Goal: Task Accomplishment & Management: Use online tool/utility

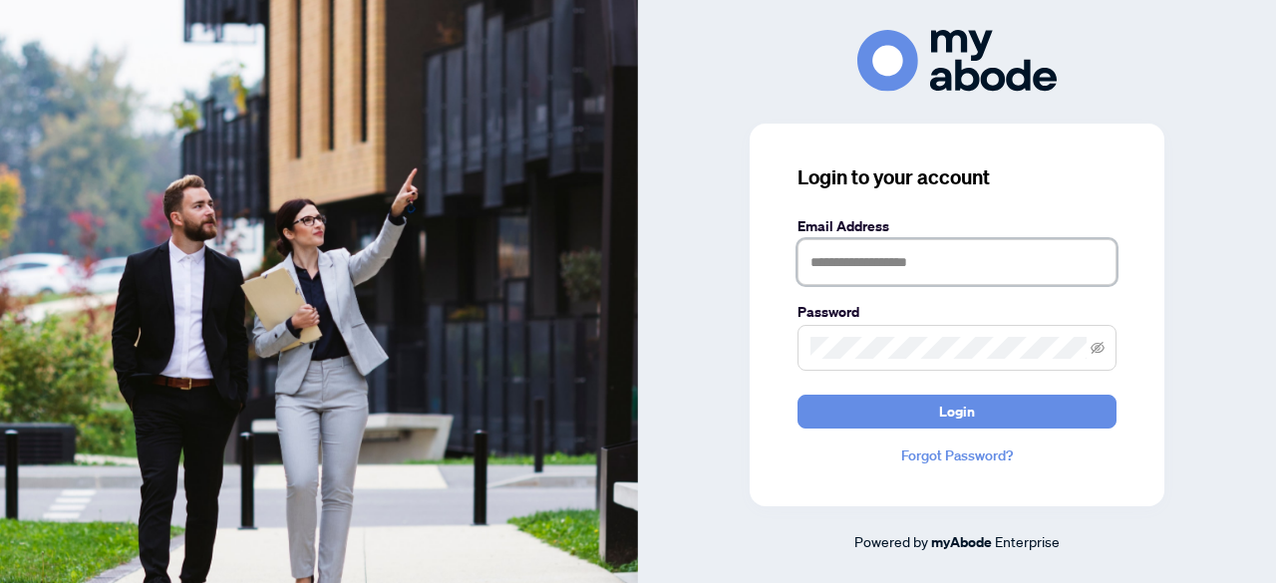
click at [845, 265] on input "text" at bounding box center [956, 262] width 319 height 46
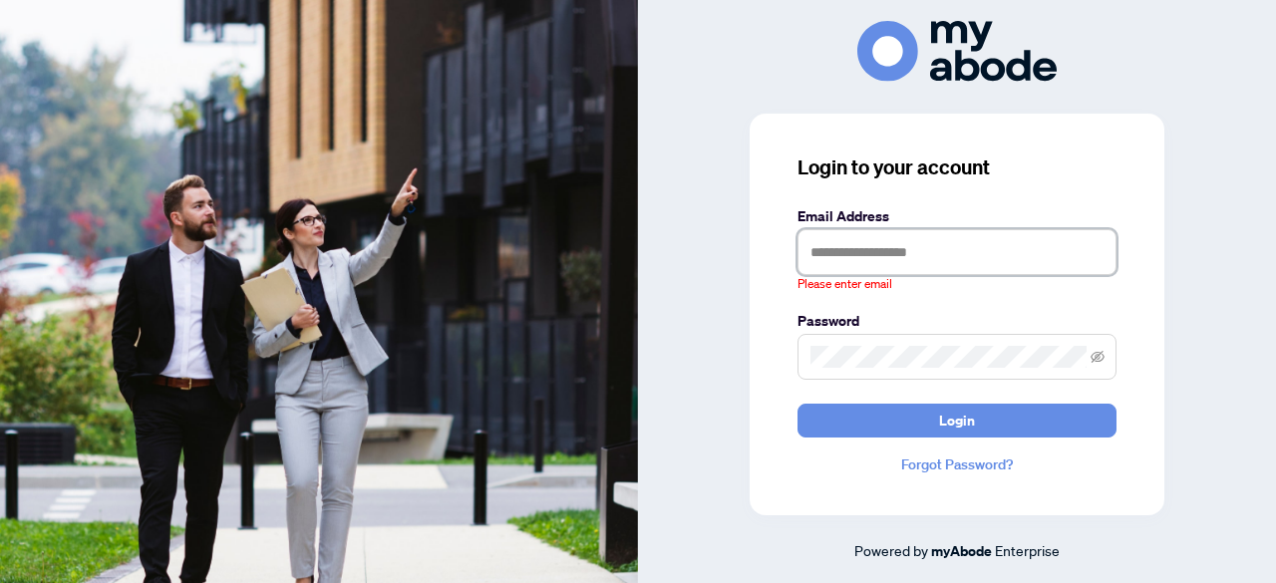
type input "**********"
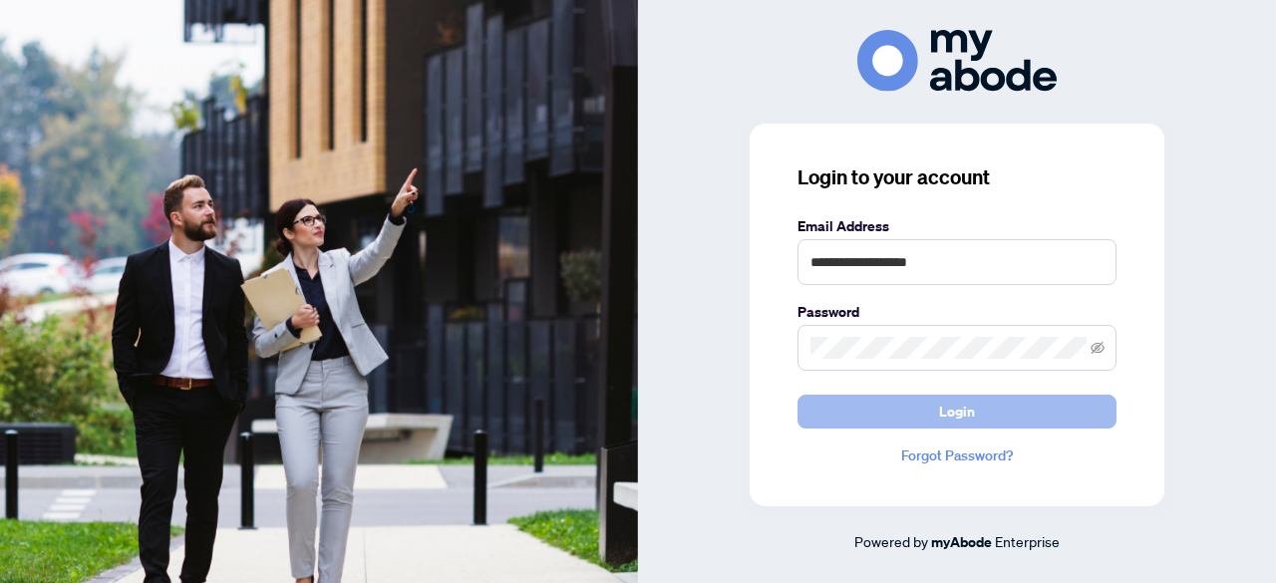
click at [947, 413] on span "Login" at bounding box center [957, 412] width 36 height 32
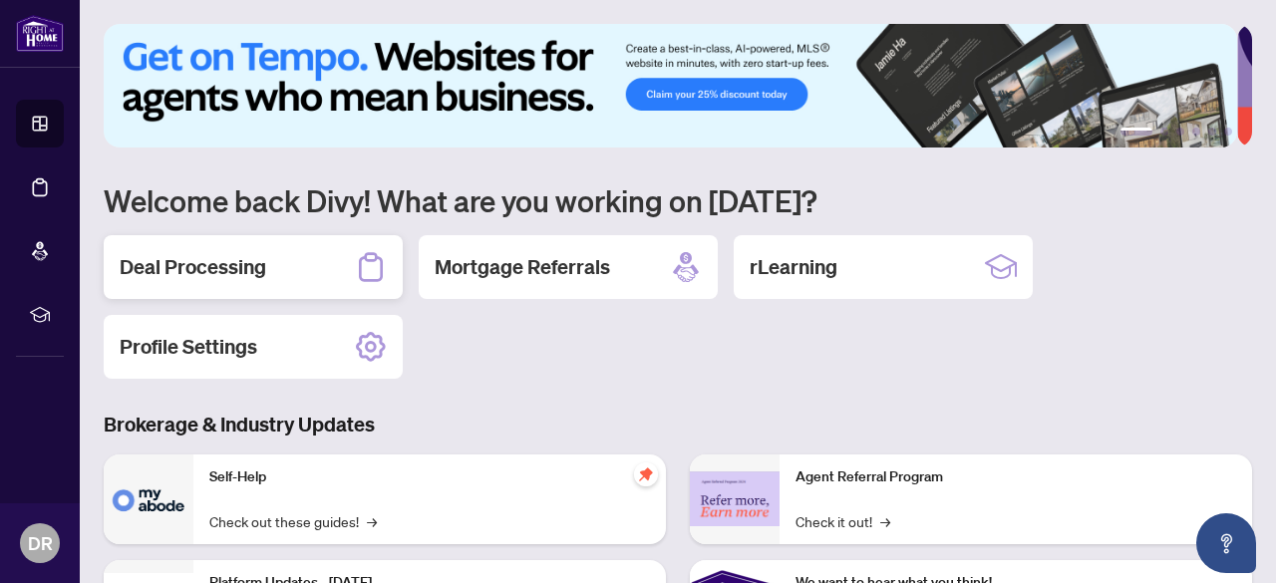
click at [211, 274] on h2 "Deal Processing" at bounding box center [193, 267] width 146 height 28
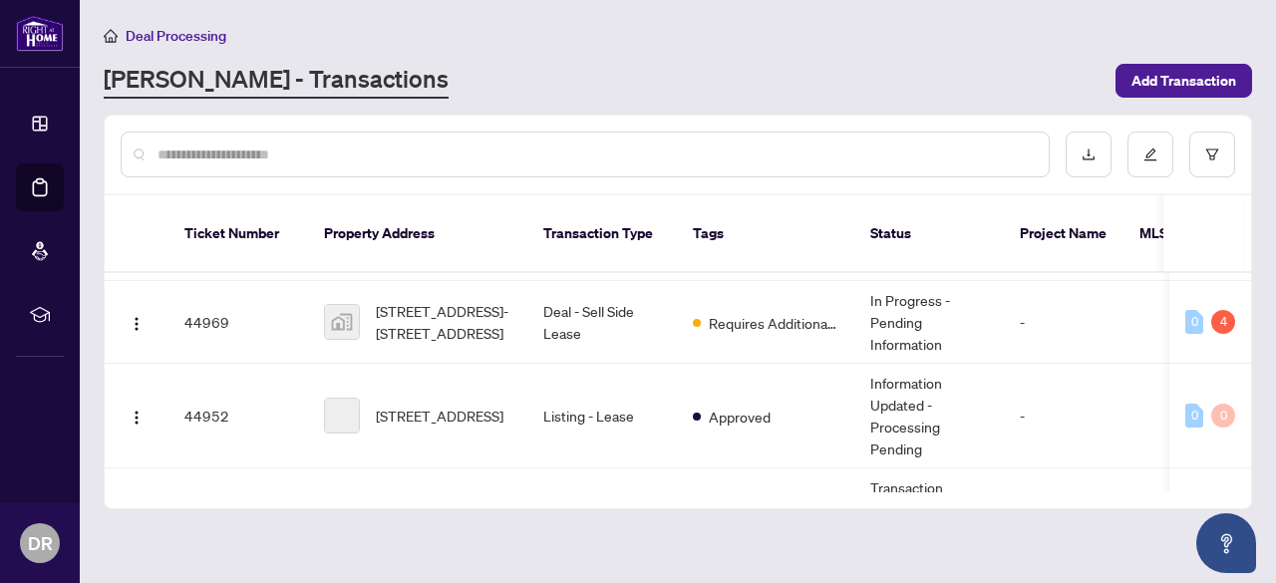
scroll to position [147, 0]
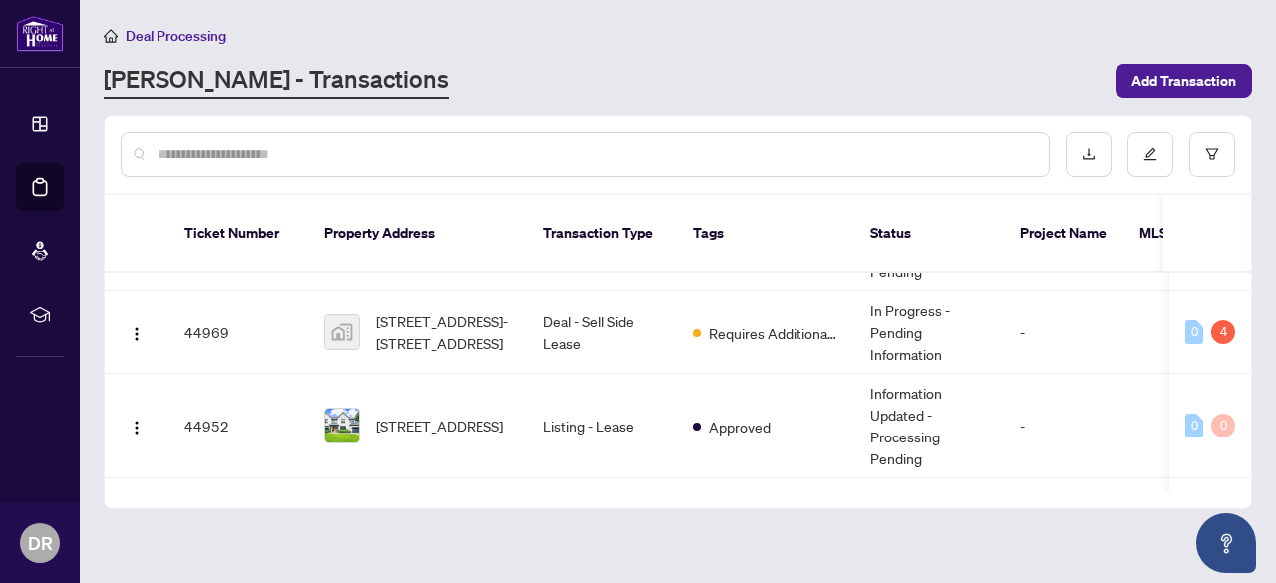
click at [440, 310] on span "[STREET_ADDRESS]-[STREET_ADDRESS]" at bounding box center [444, 332] width 136 height 44
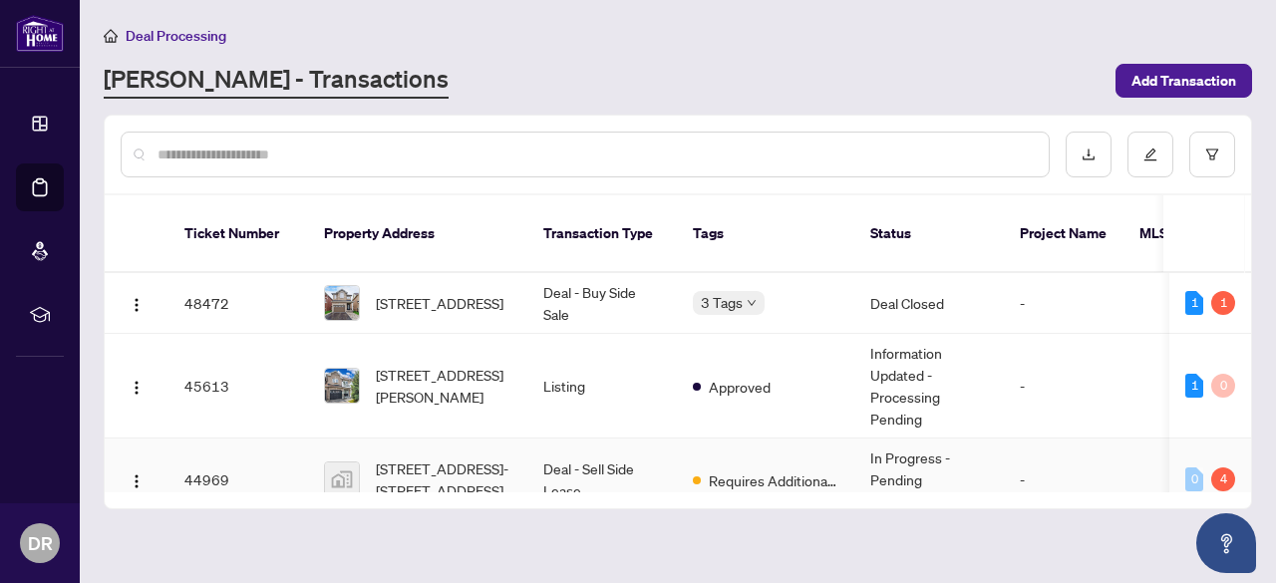
click at [578, 438] on td "Deal - Sell Side Lease" at bounding box center [601, 479] width 149 height 83
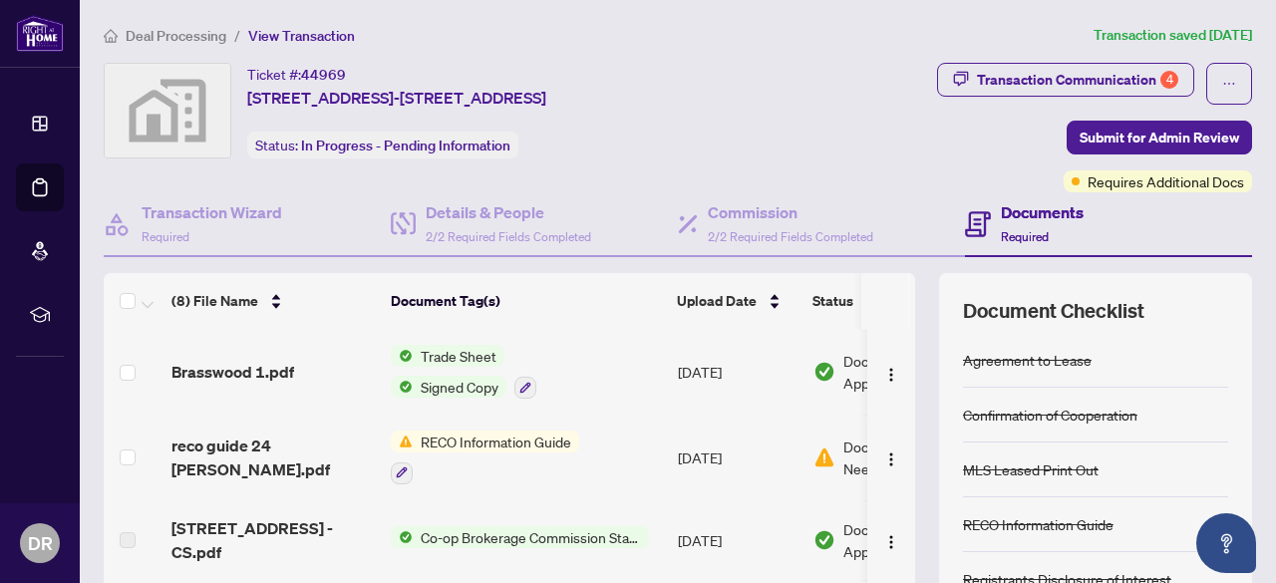
click at [578, 438] on span "RECO Information Guide" at bounding box center [496, 442] width 166 height 22
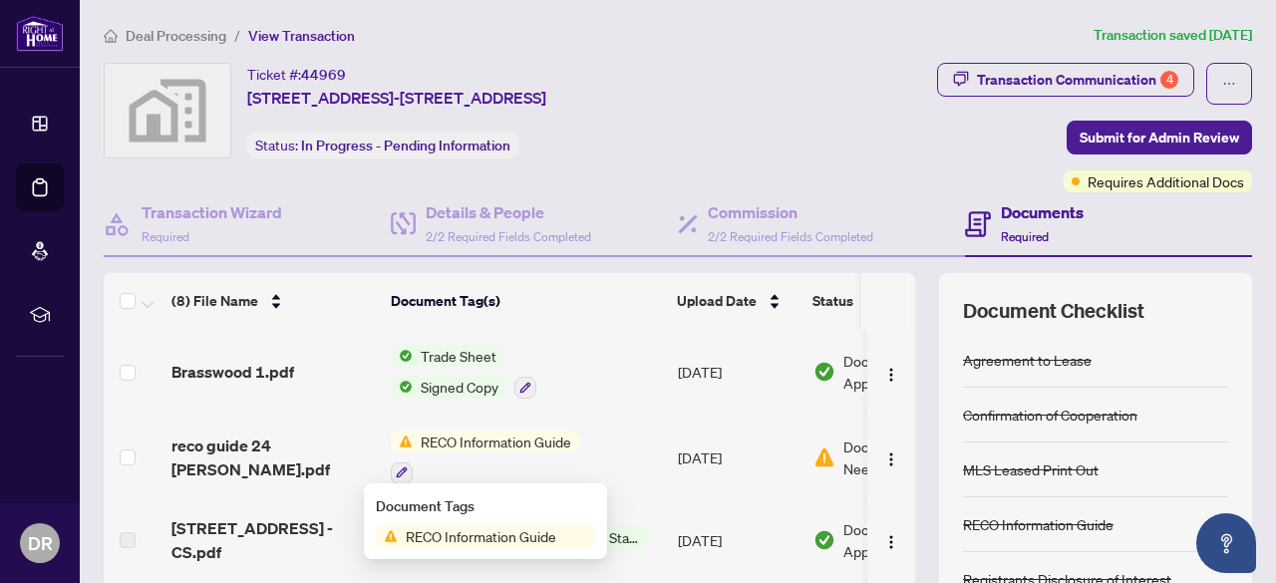
click at [500, 438] on span "RECO Information Guide" at bounding box center [496, 442] width 166 height 22
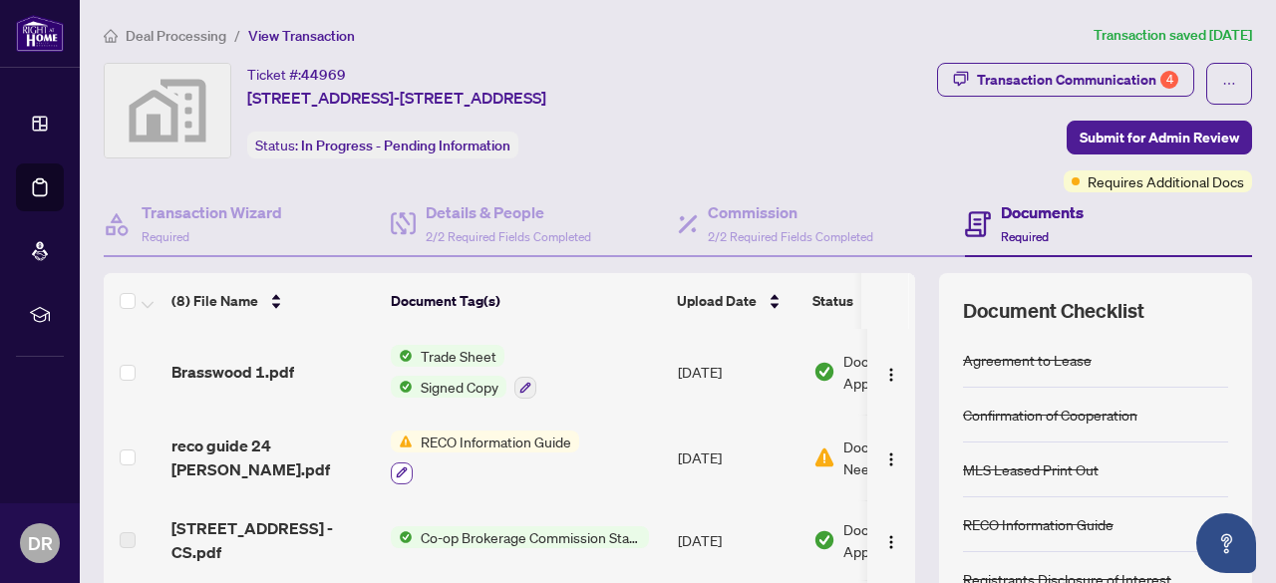
click at [403, 466] on icon "button" at bounding box center [402, 472] width 12 height 12
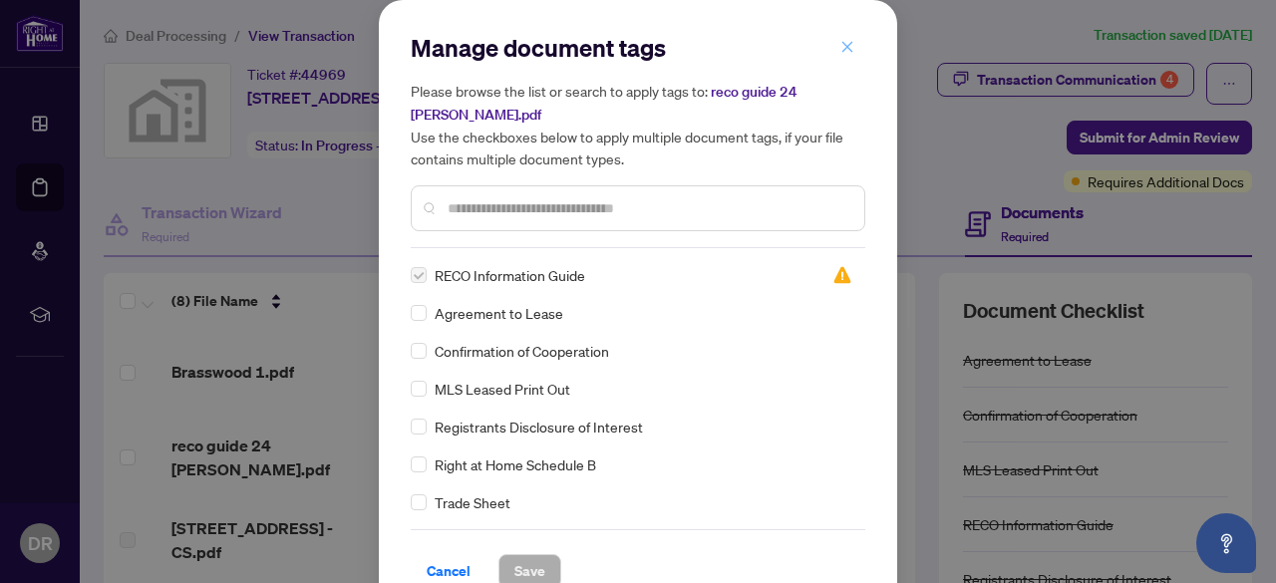
click at [842, 44] on icon "close" at bounding box center [847, 46] width 11 height 11
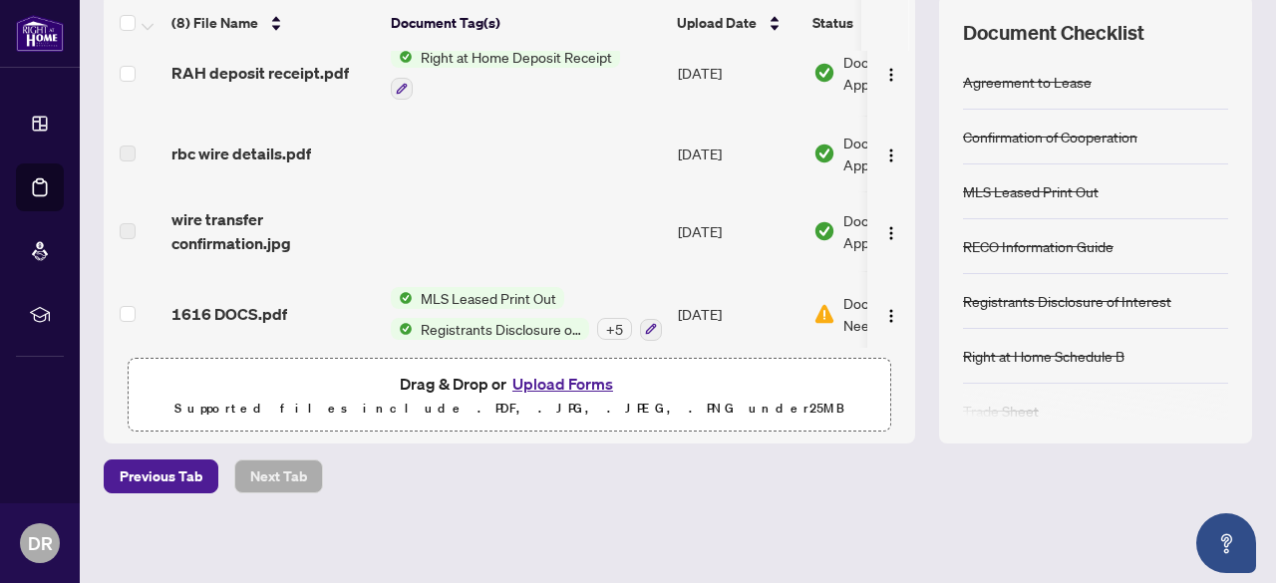
scroll to position [365, 0]
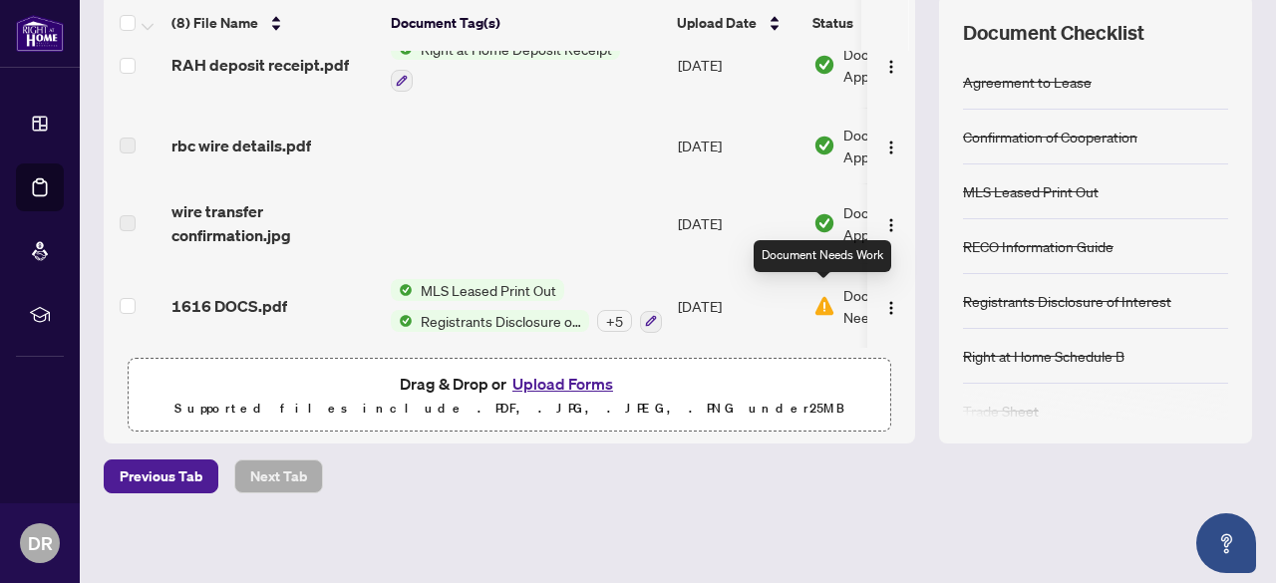
click at [825, 295] on img at bounding box center [824, 306] width 22 height 22
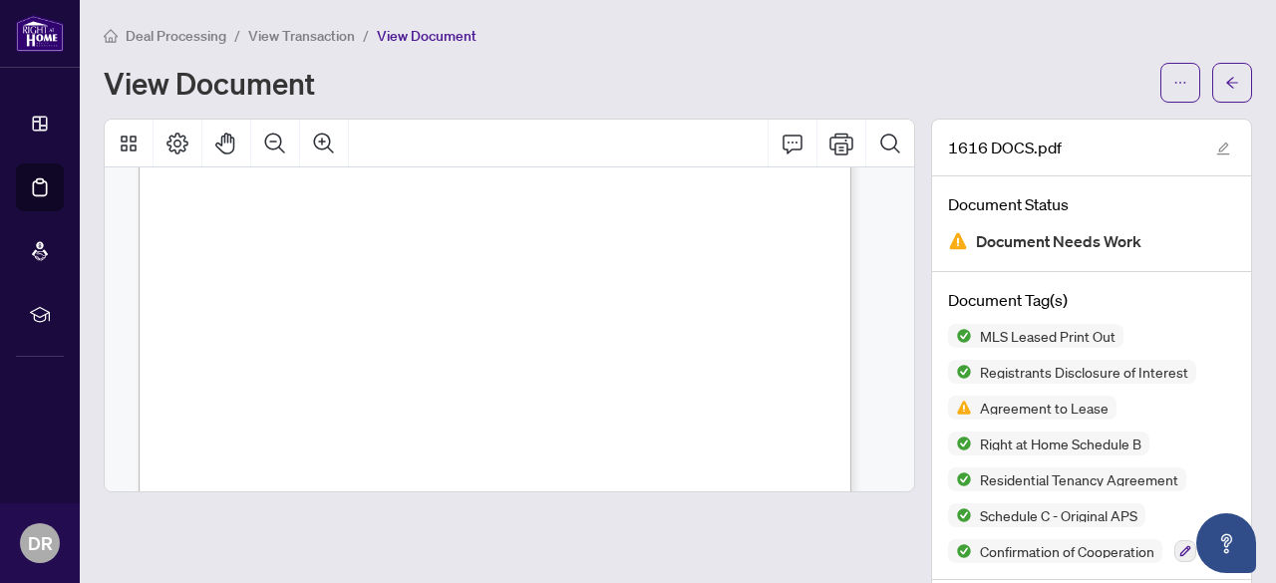
scroll to position [22806, 0]
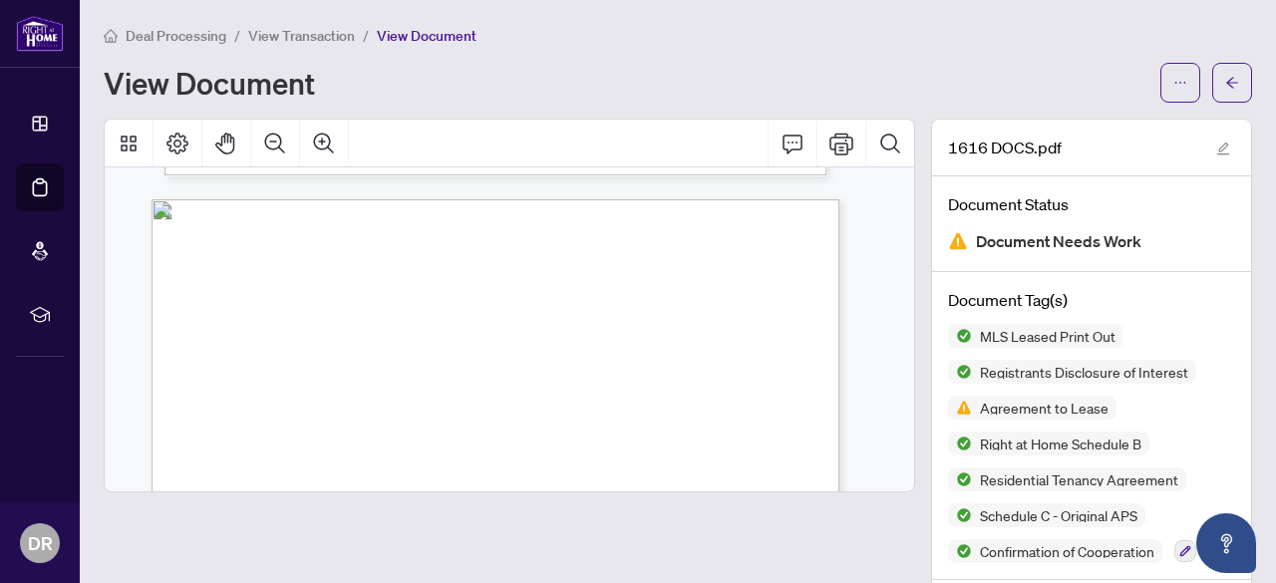
scroll to position [18211, 0]
click at [0, 489] on div "Dashboard Deal Processing Mortgage Referrals rLearning [PERSON_NAME] [EMAIL_ADD…" at bounding box center [40, 291] width 80 height 583
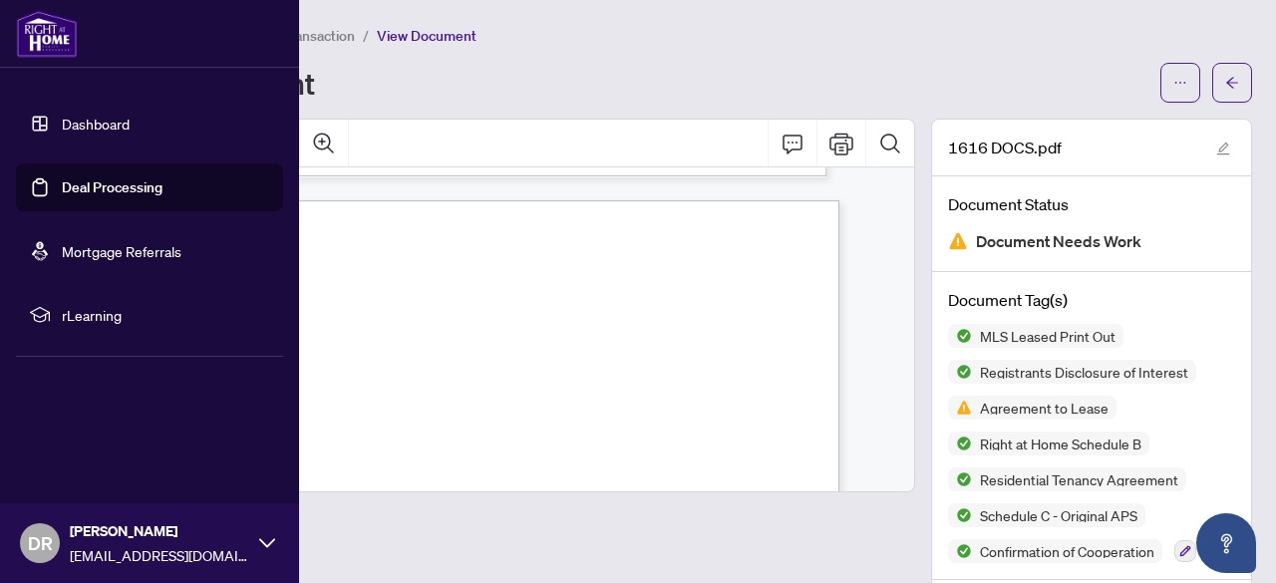
click at [569, 56] on div "Deal Processing / View Transaction / View Document View Document" at bounding box center [678, 63] width 1148 height 79
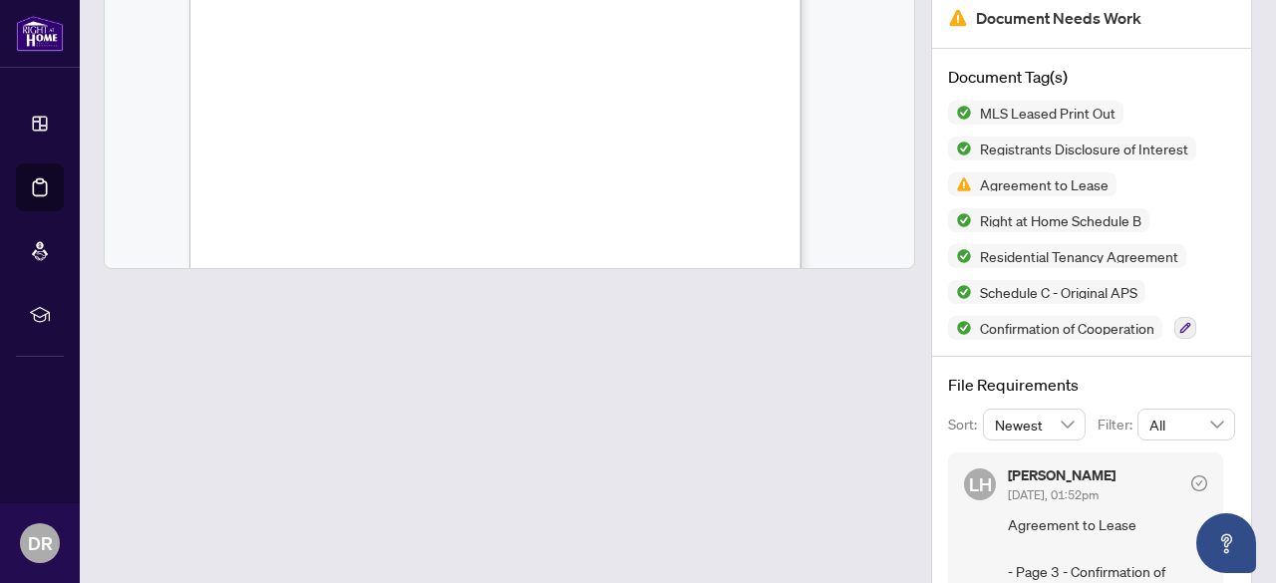
scroll to position [345, 0]
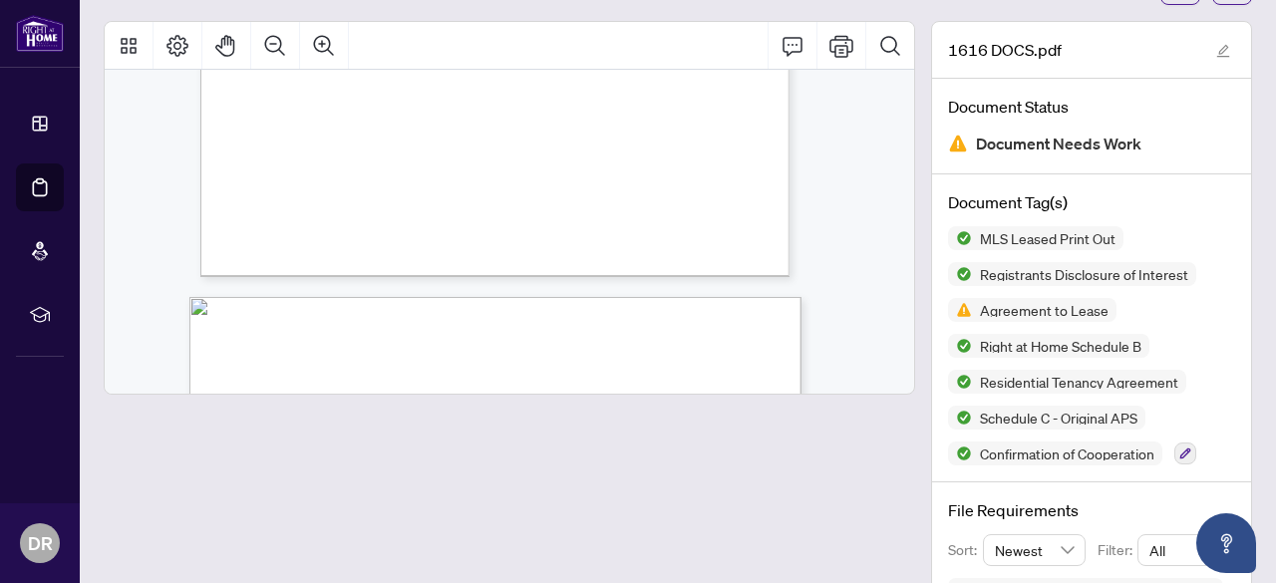
scroll to position [79, 0]
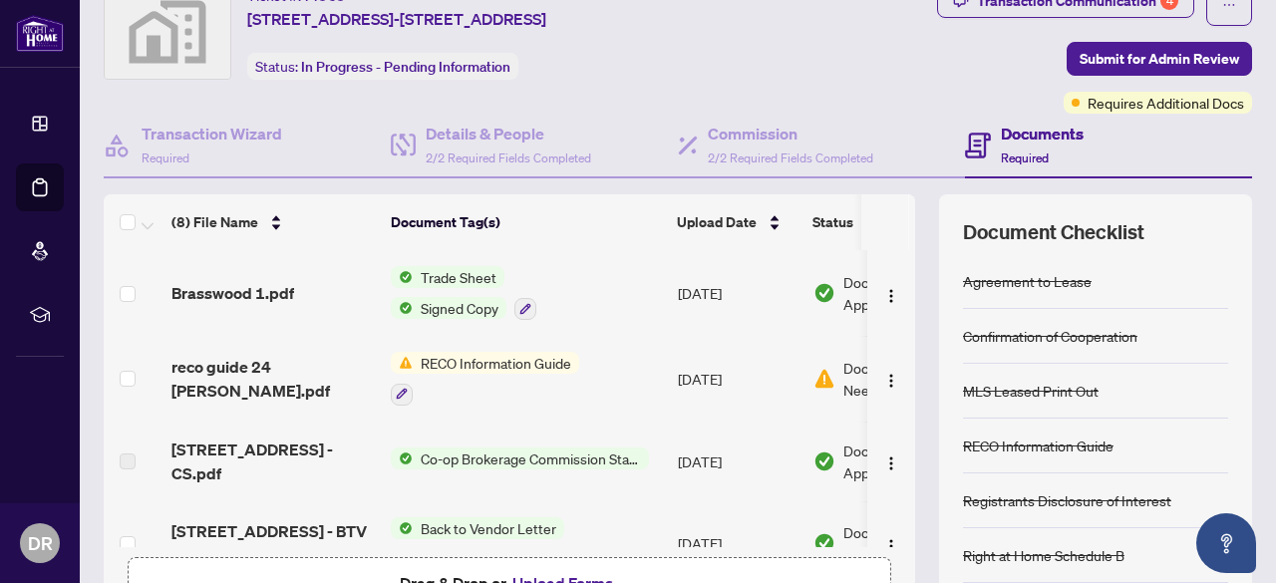
click at [0, 507] on div "[PERSON_NAME] [EMAIL_ADDRESS][DOMAIN_NAME]" at bounding box center [40, 543] width 80 height 80
click at [594, 105] on div "Ticket #: 44969 [STREET_ADDRESS] Status: In Progress - Pending Information" at bounding box center [421, 49] width 642 height 130
click at [478, 360] on span "RECO Information Guide" at bounding box center [496, 363] width 166 height 22
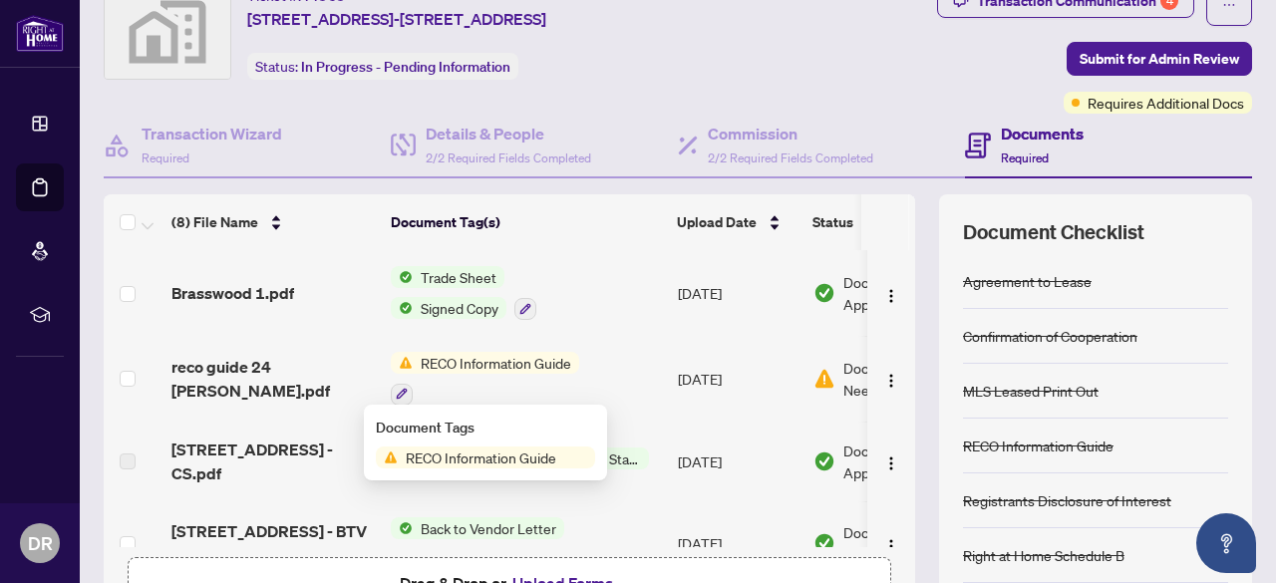
click at [492, 457] on span "RECO Information Guide" at bounding box center [481, 457] width 166 height 22
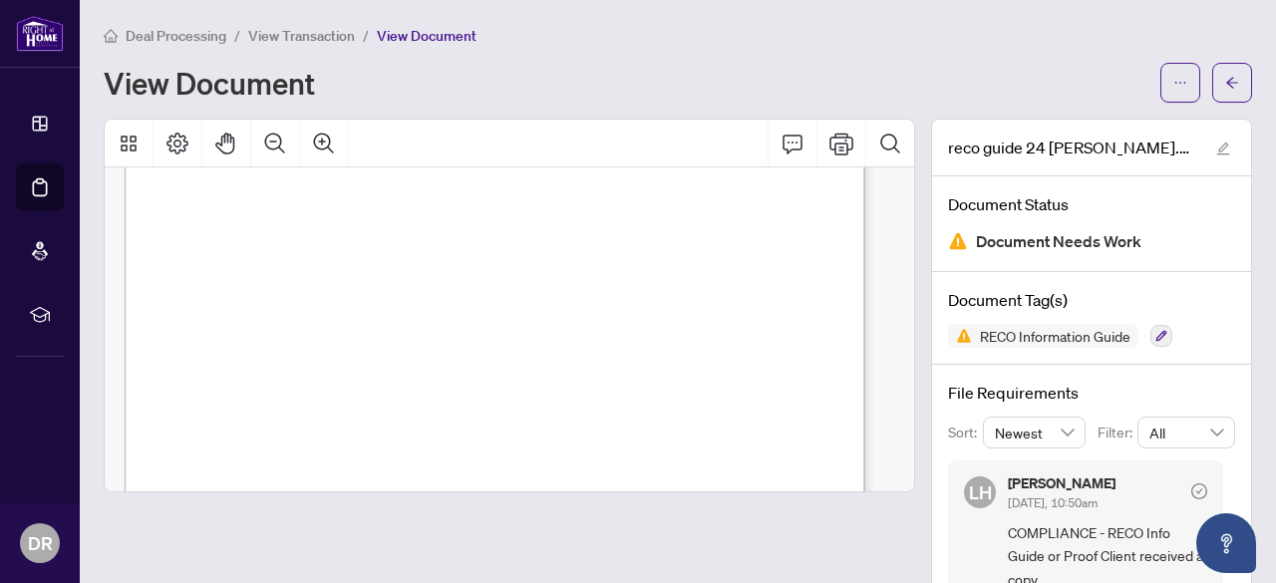
scroll to position [11764, 0]
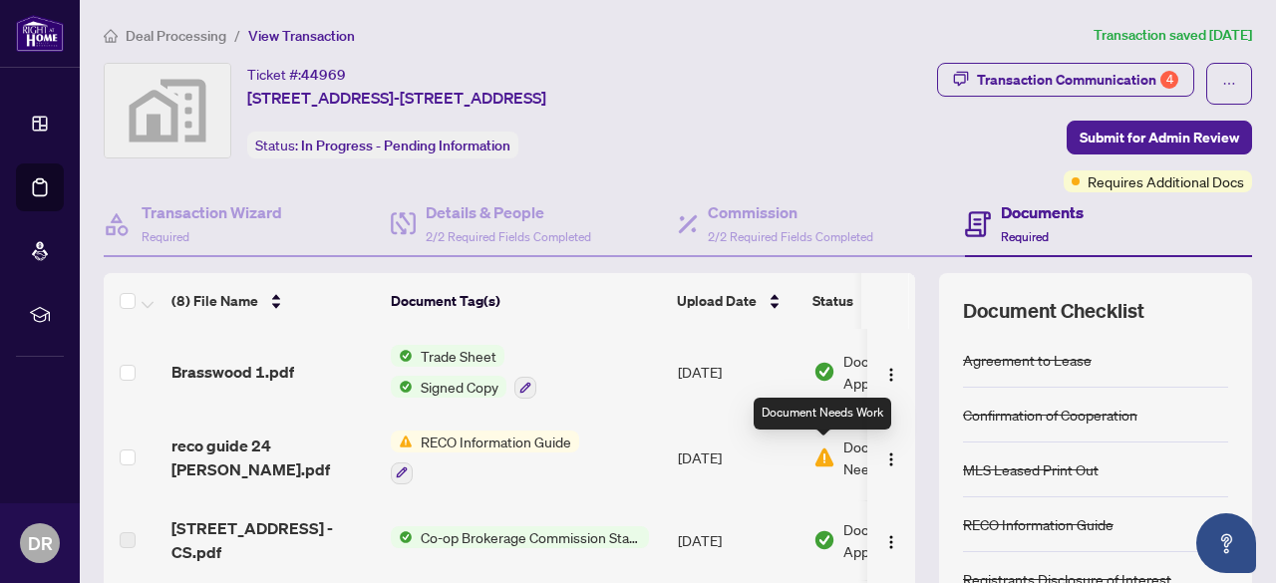
click at [827, 457] on img at bounding box center [824, 457] width 22 height 22
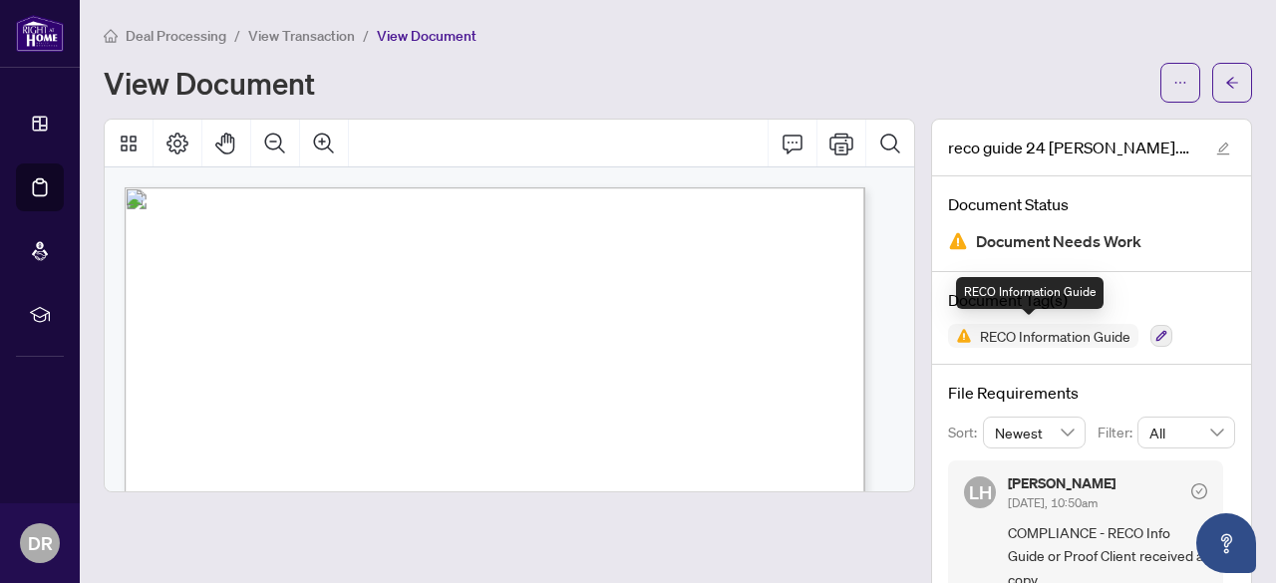
click at [1061, 336] on span "RECO Information Guide" at bounding box center [1055, 336] width 166 height 14
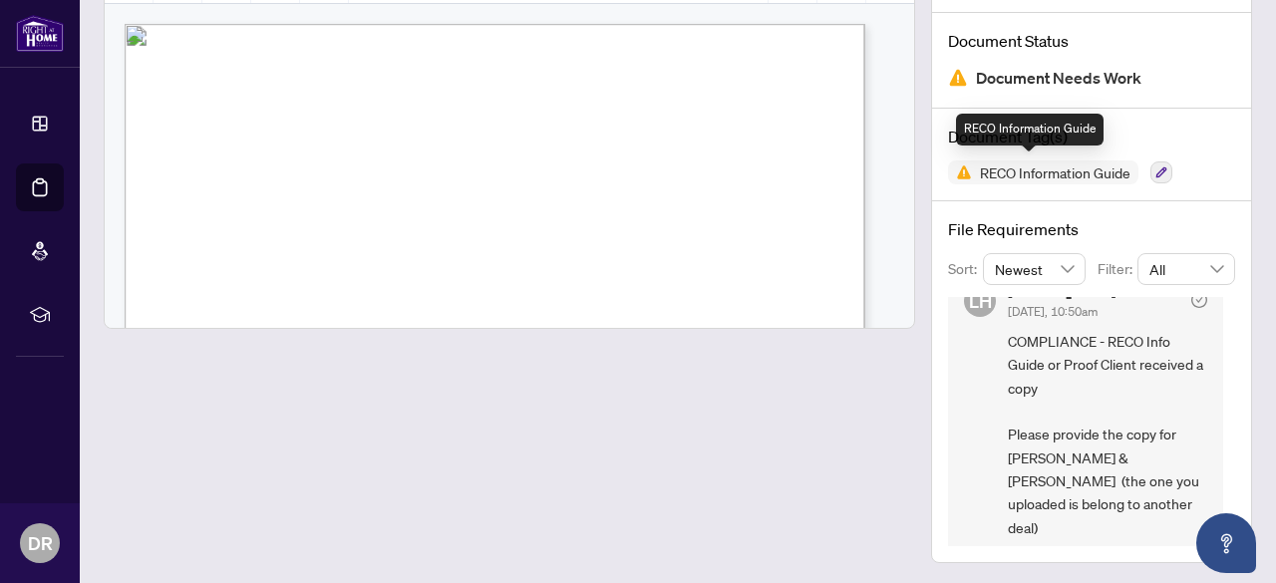
scroll to position [36, 0]
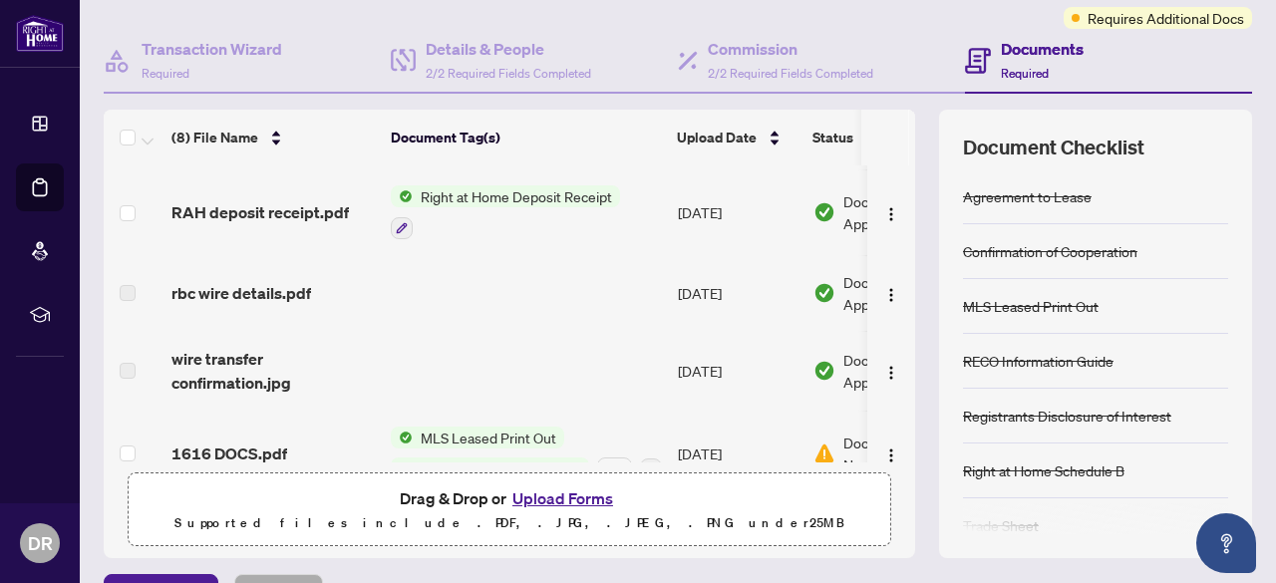
scroll to position [365, 0]
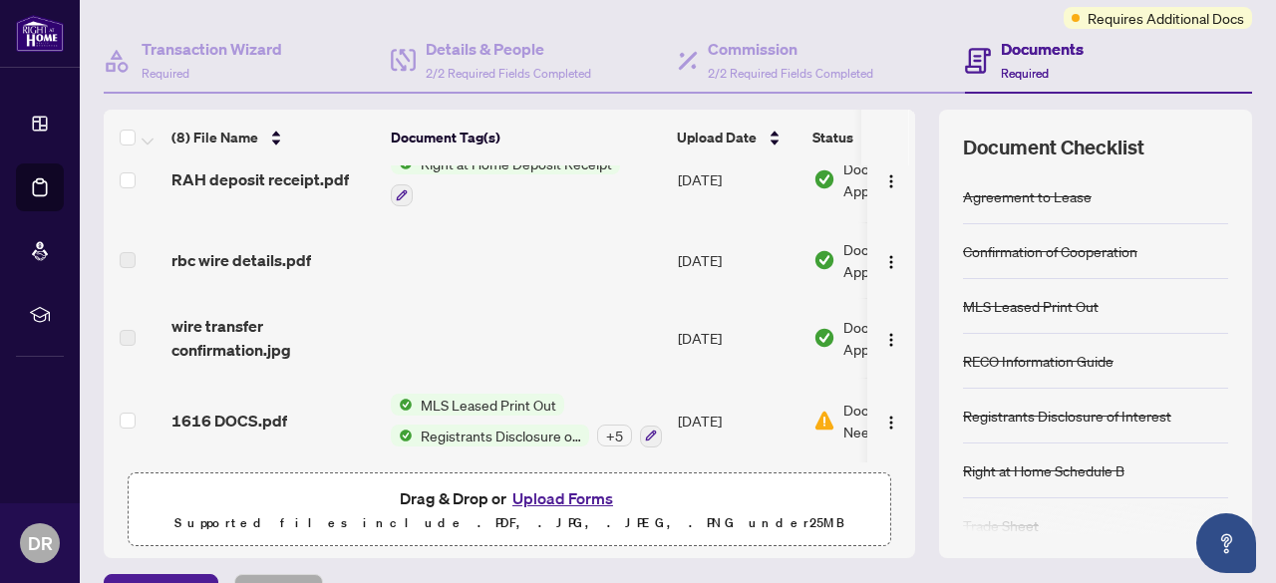
click at [617, 427] on div "+ 5" at bounding box center [614, 436] width 35 height 22
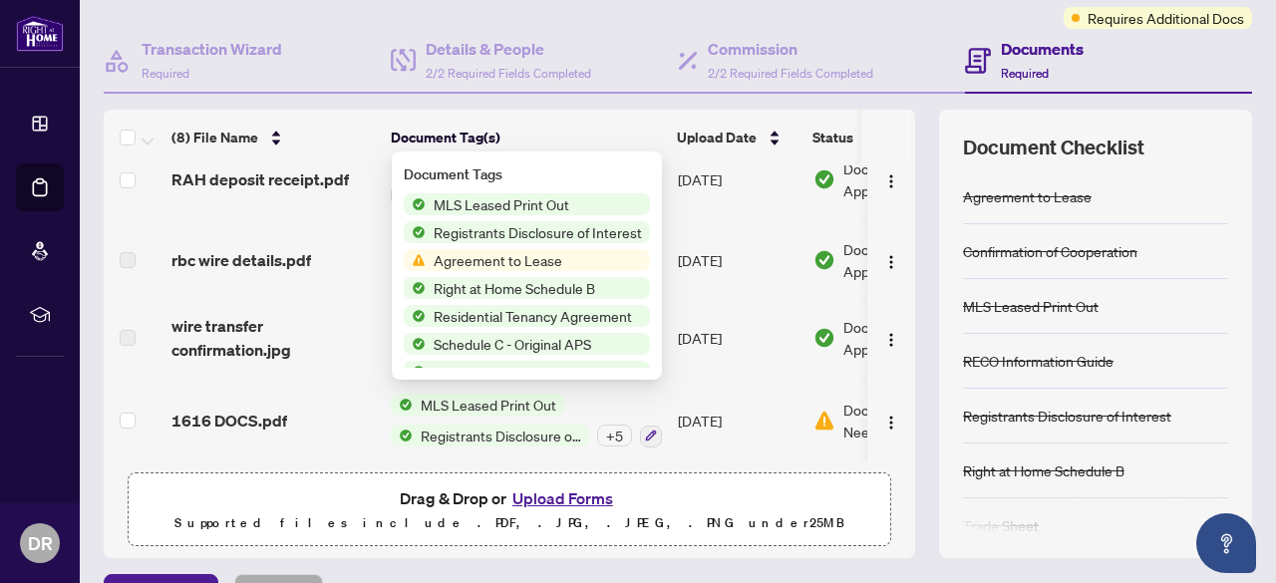
click at [614, 317] on span "Residential Tenancy Agreement" at bounding box center [533, 316] width 214 height 22
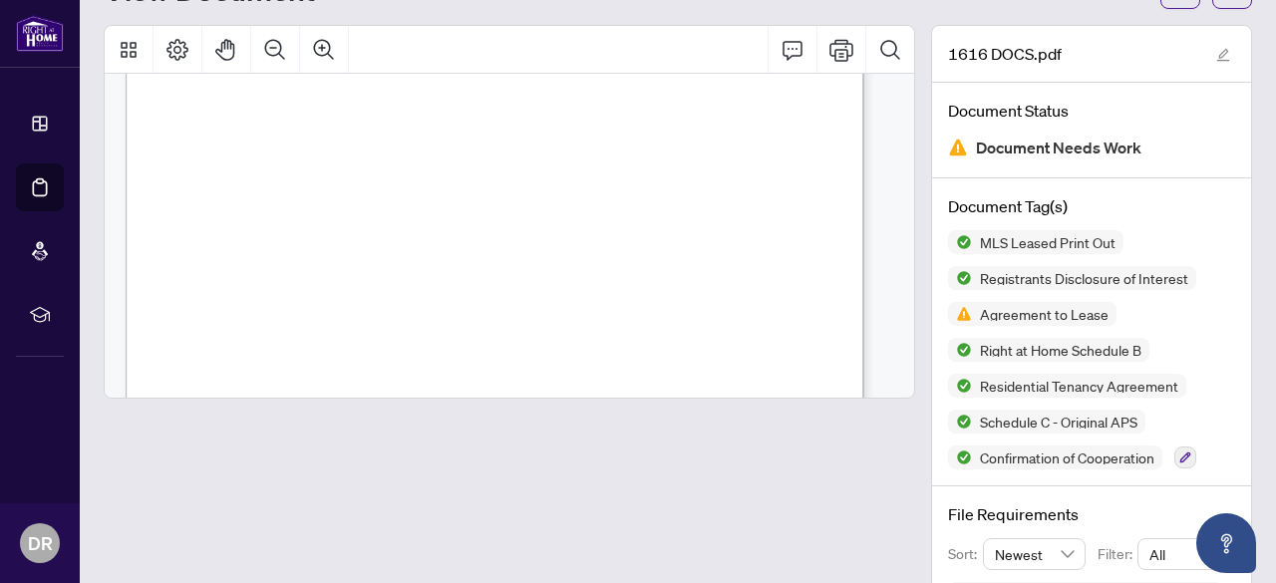
scroll to position [10824, 0]
click at [889, 69] on button "Search Document" at bounding box center [890, 50] width 48 height 48
click at [875, 102] on icon "Cancel" at bounding box center [883, 105] width 16 height 16
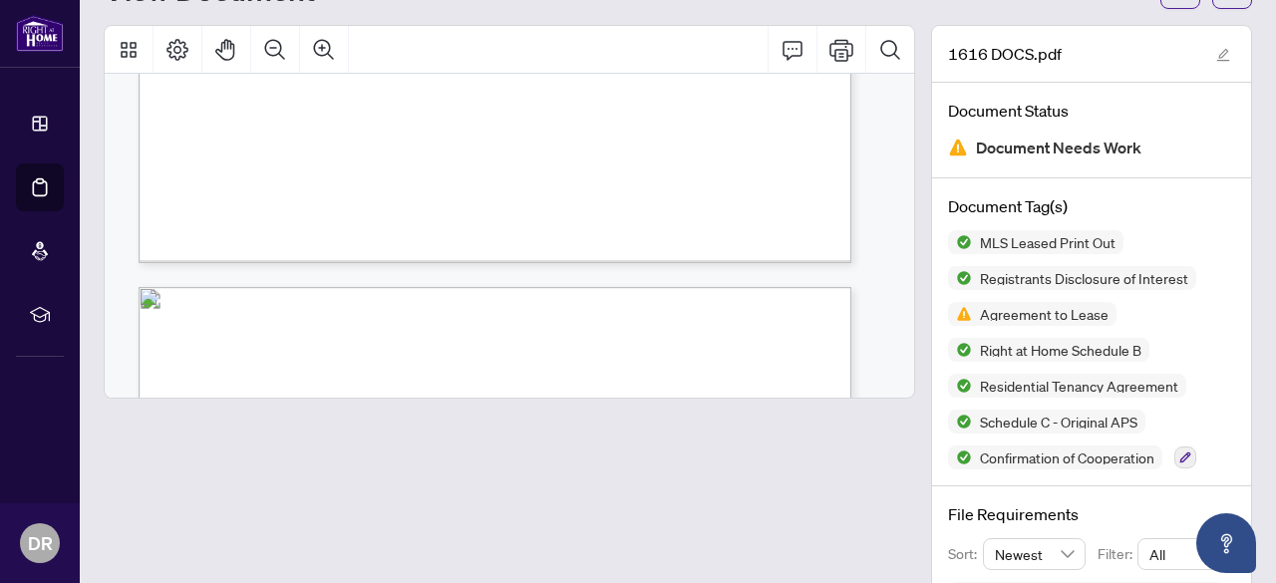
scroll to position [8841, 0]
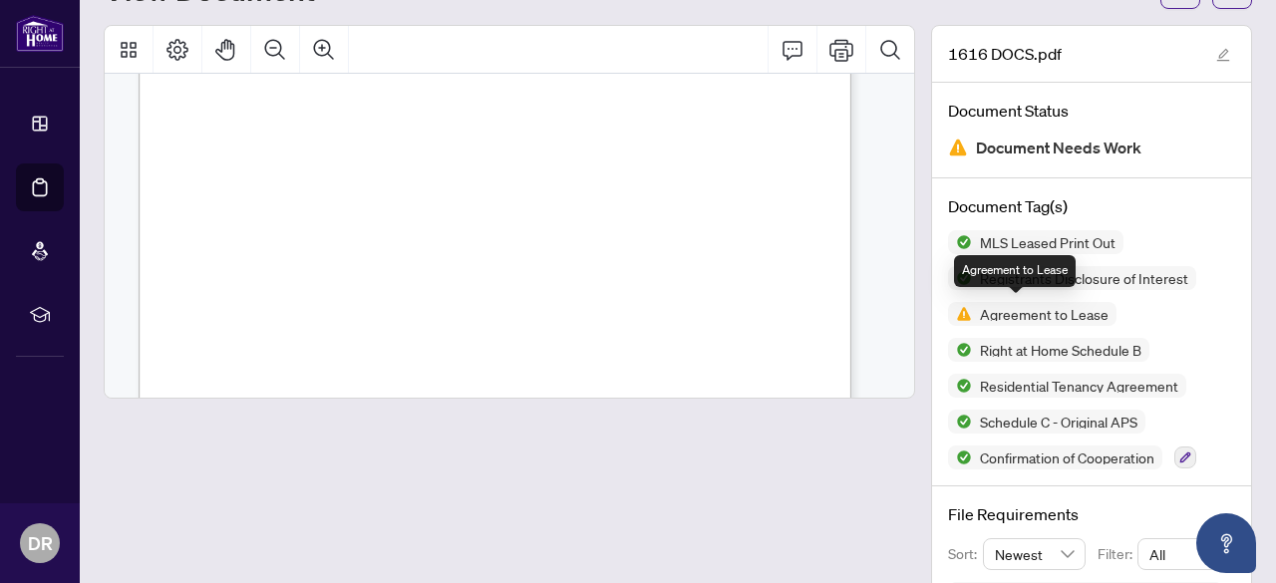
click at [1066, 318] on span "Agreement to Lease" at bounding box center [1044, 314] width 145 height 14
click at [1013, 316] on span "Agreement to Lease" at bounding box center [1044, 314] width 145 height 14
click at [834, 460] on div at bounding box center [509, 420] width 811 height 790
